Goal: Information Seeking & Learning: Learn about a topic

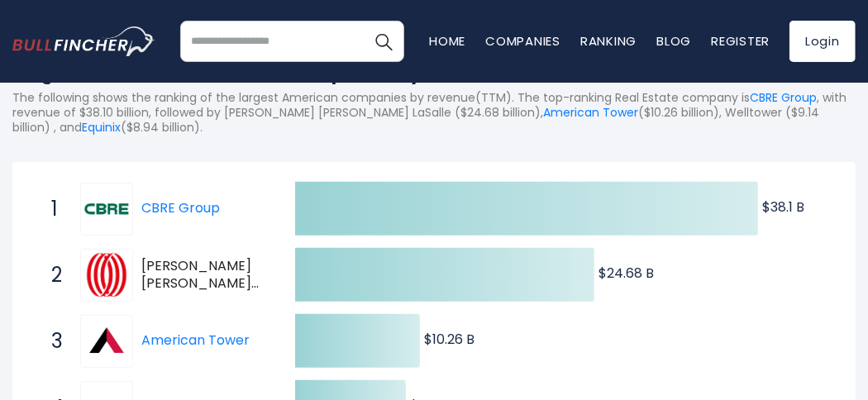
scroll to position [248, 0]
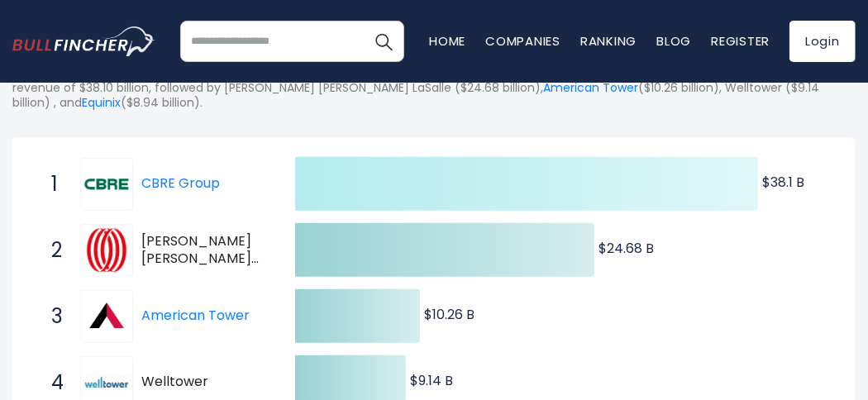
click at [476, 186] on icon at bounding box center [526, 184] width 463 height 54
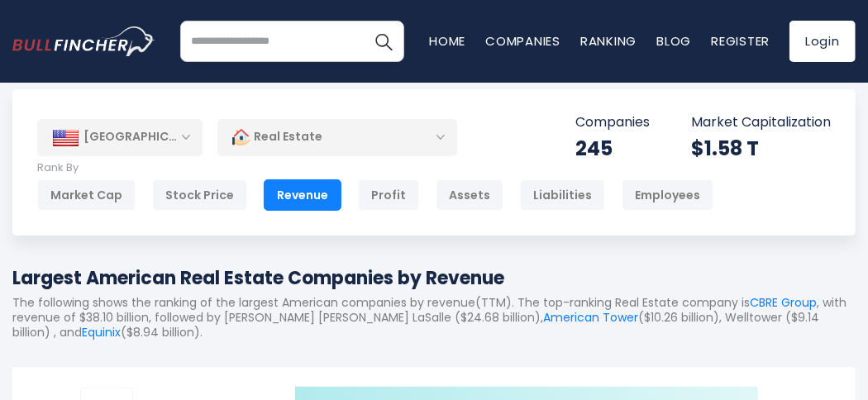
scroll to position [0, 0]
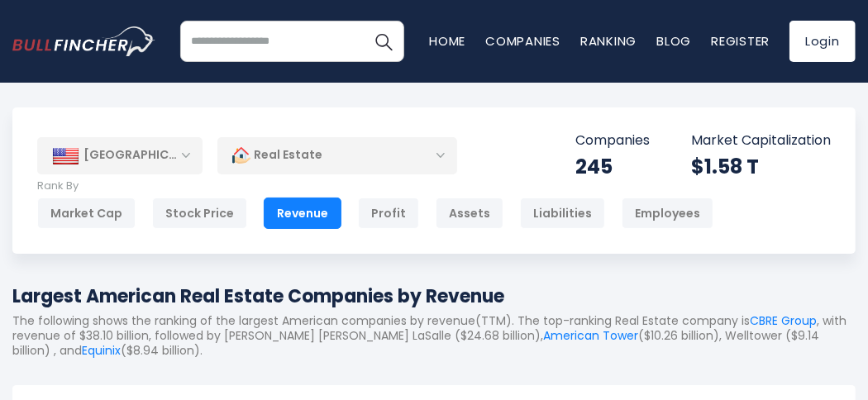
click at [436, 160] on div "Real Estate" at bounding box center [337, 155] width 240 height 38
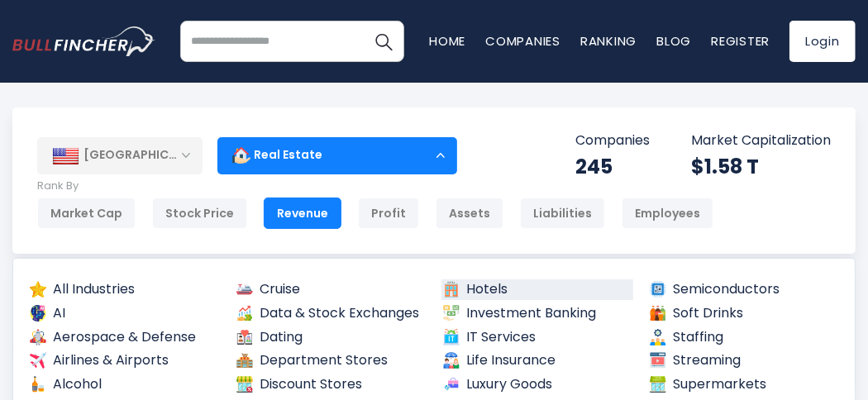
click at [489, 289] on link "Hotels" at bounding box center [537, 289] width 192 height 21
